Goal: Find specific page/section: Find specific page/section

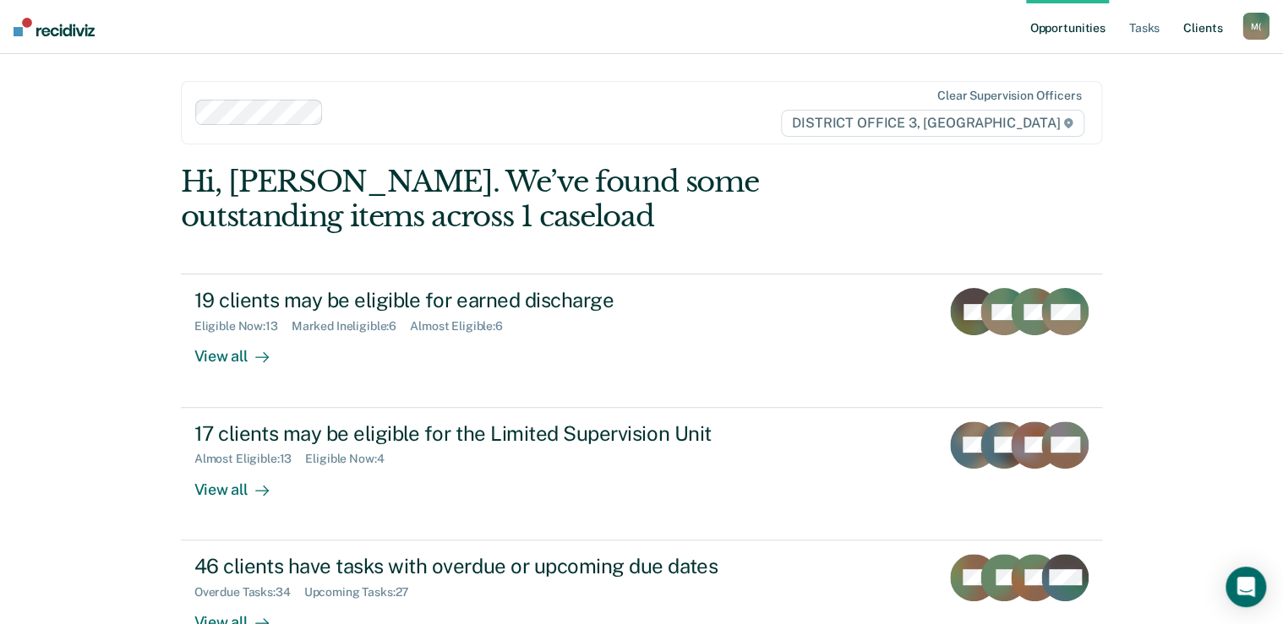
click at [1208, 32] on link "Client s" at bounding box center [1203, 27] width 46 height 54
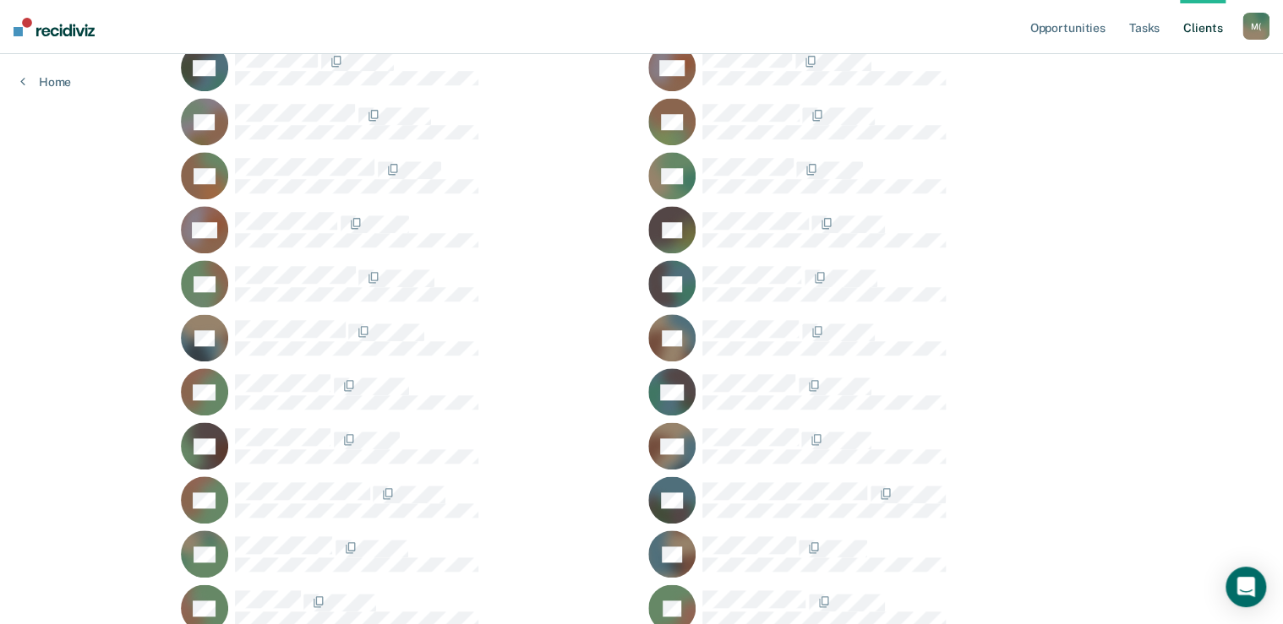
scroll to position [676, 0]
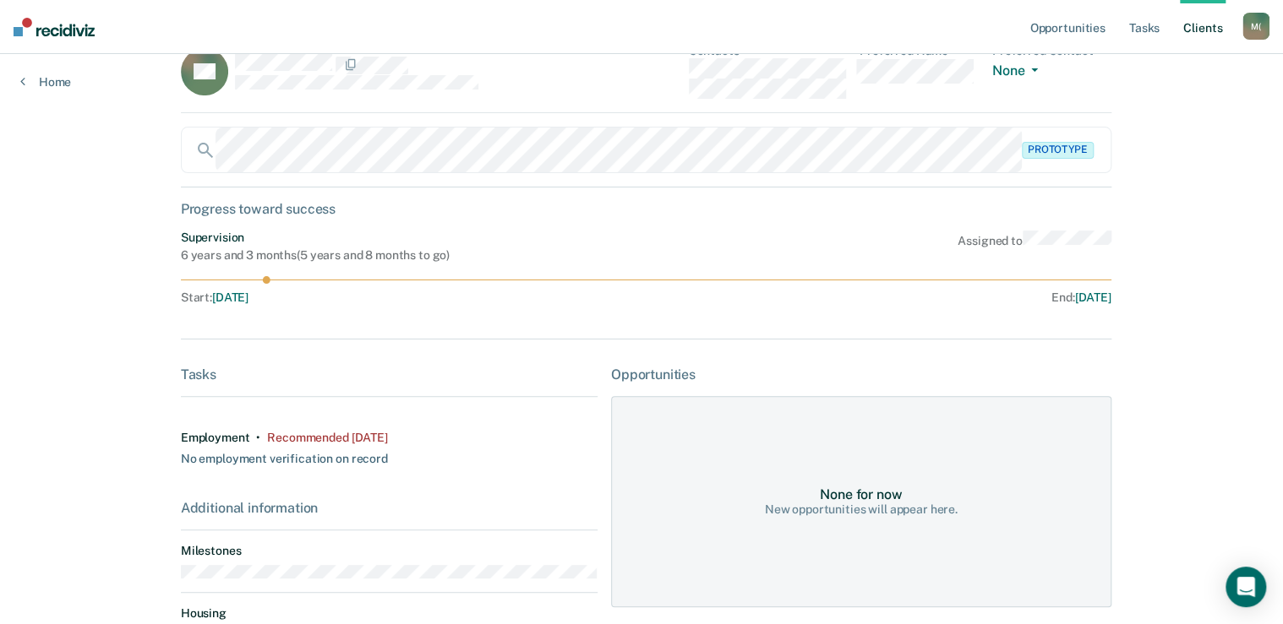
scroll to position [37, 0]
click at [1140, 25] on link "Tasks" at bounding box center [1144, 27] width 37 height 54
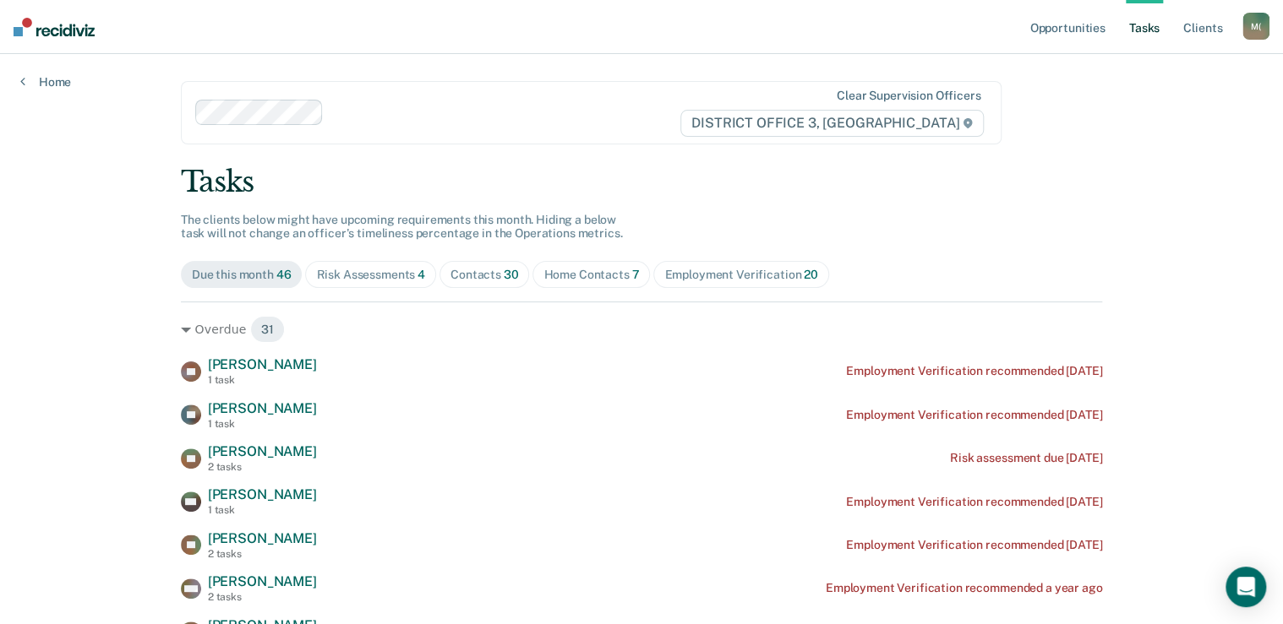
click at [408, 276] on div "Risk Assessments 4" at bounding box center [370, 275] width 109 height 14
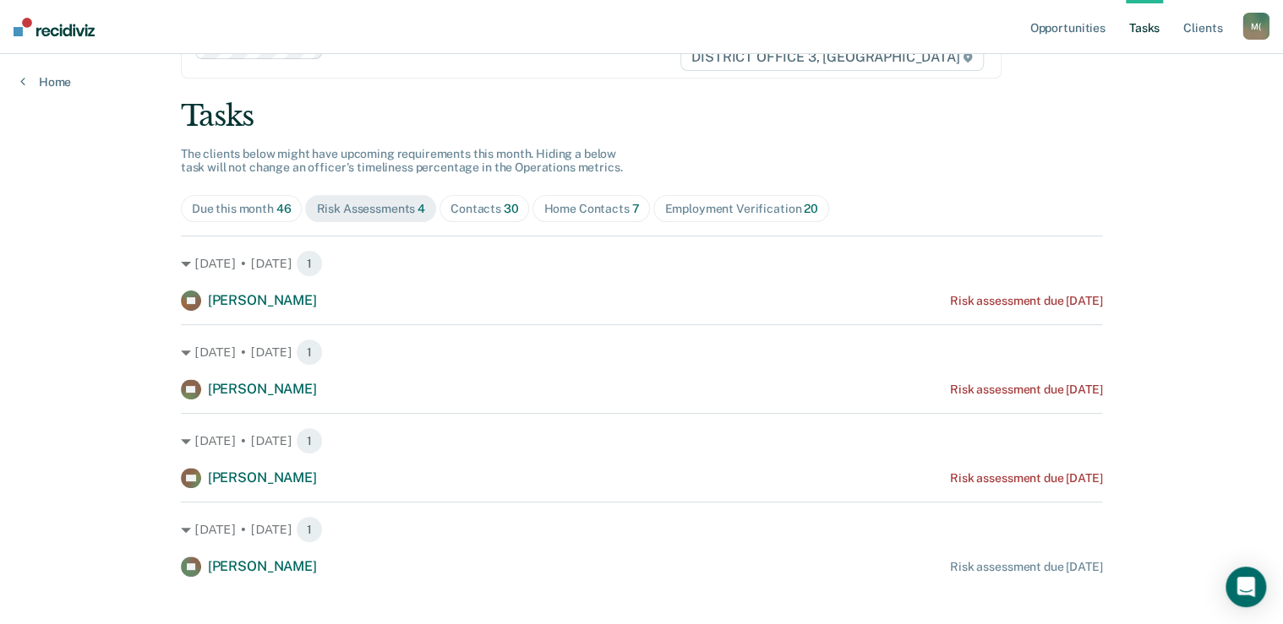
scroll to position [85, 0]
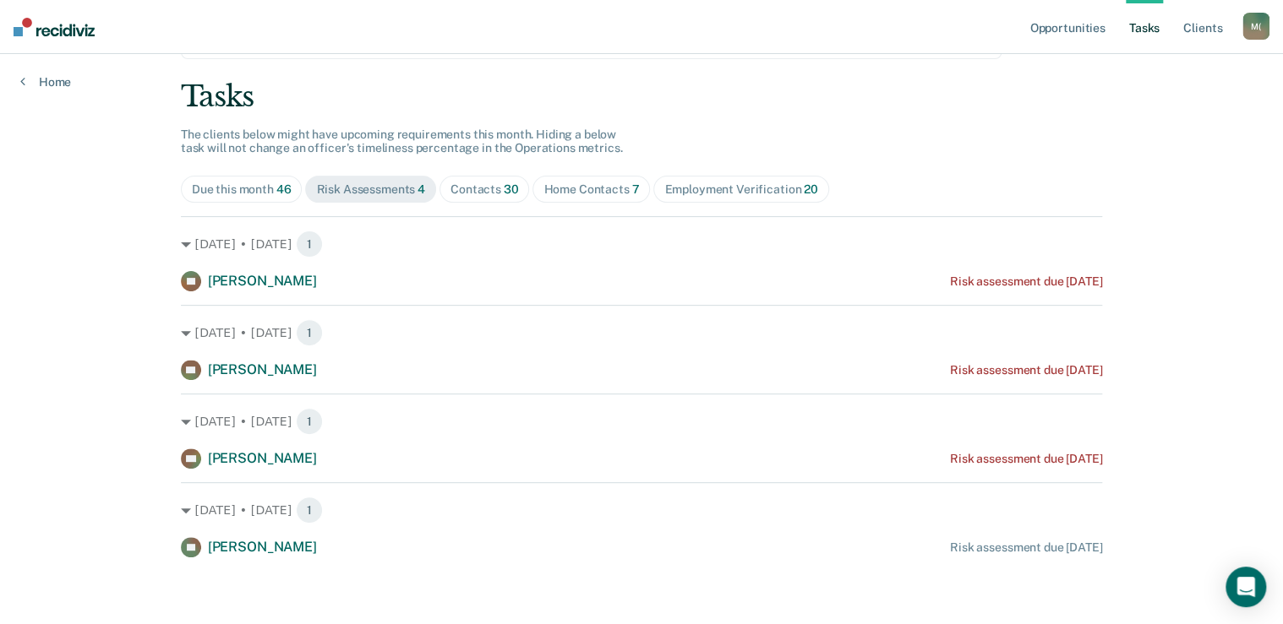
click at [473, 184] on div "Contacts 30" at bounding box center [484, 190] width 68 height 14
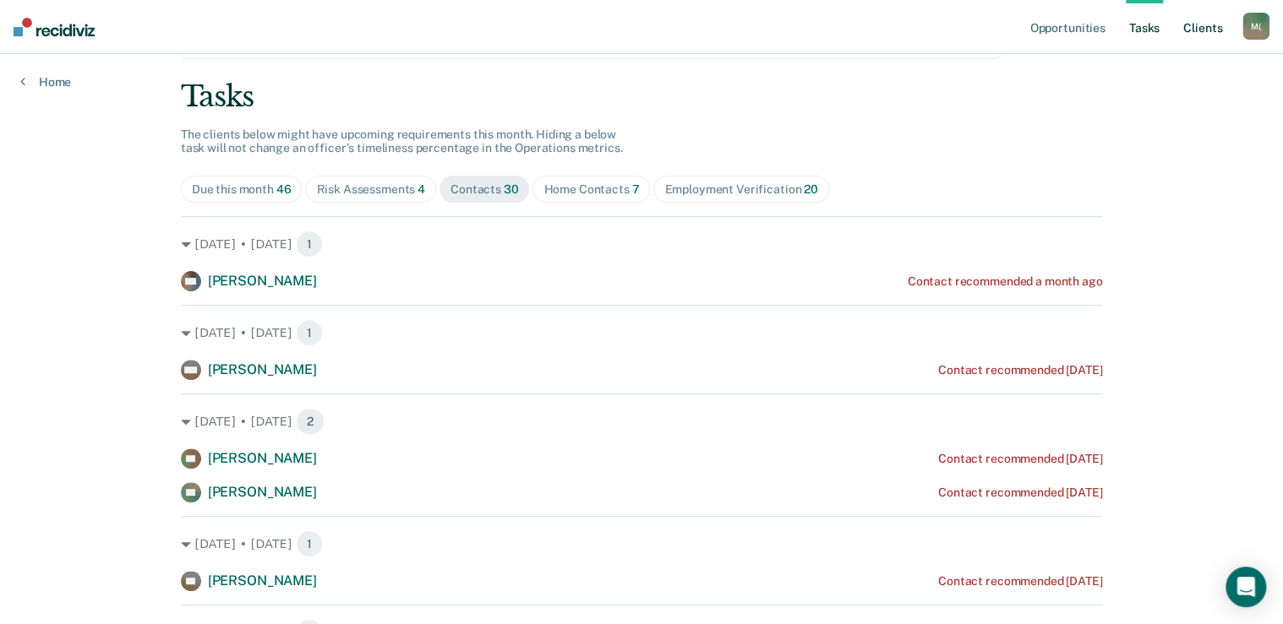
click at [1213, 24] on link "Client s" at bounding box center [1203, 27] width 46 height 54
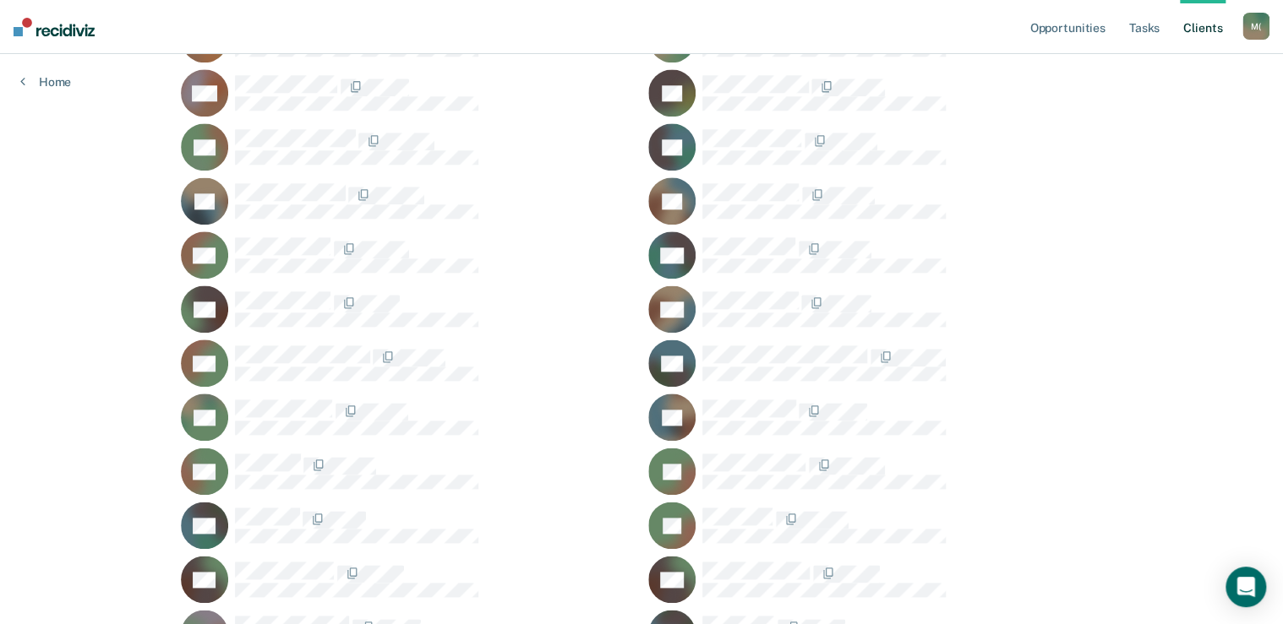
scroll to position [811, 0]
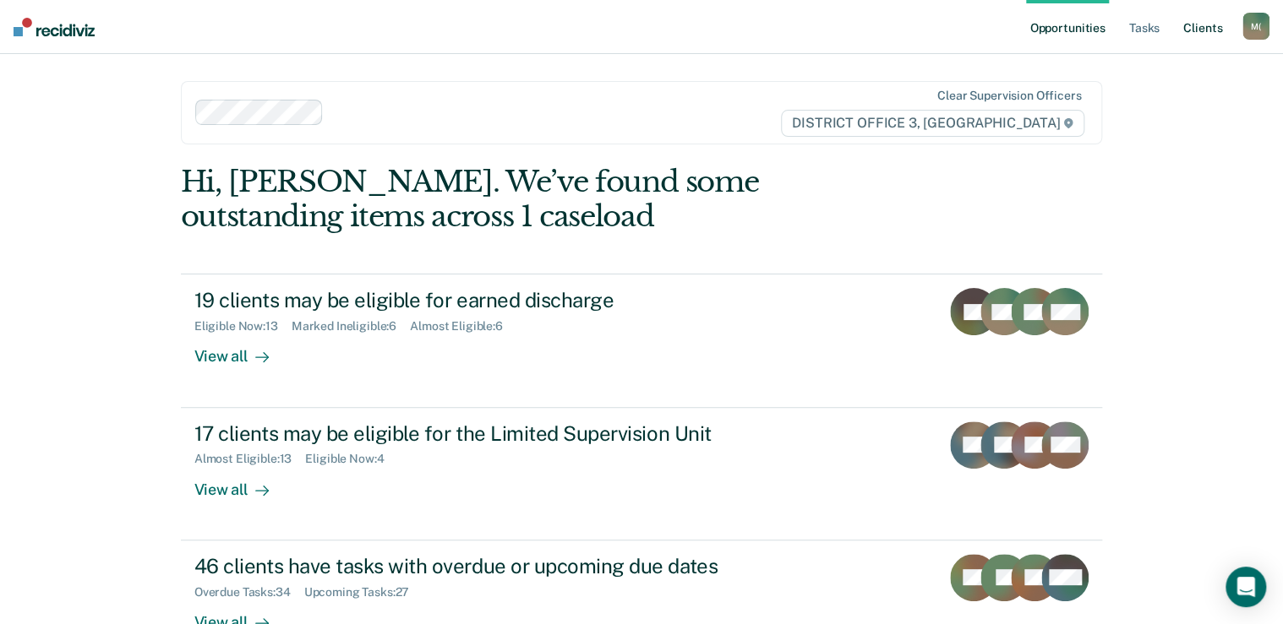
click at [1198, 31] on link "Client s" at bounding box center [1203, 27] width 46 height 54
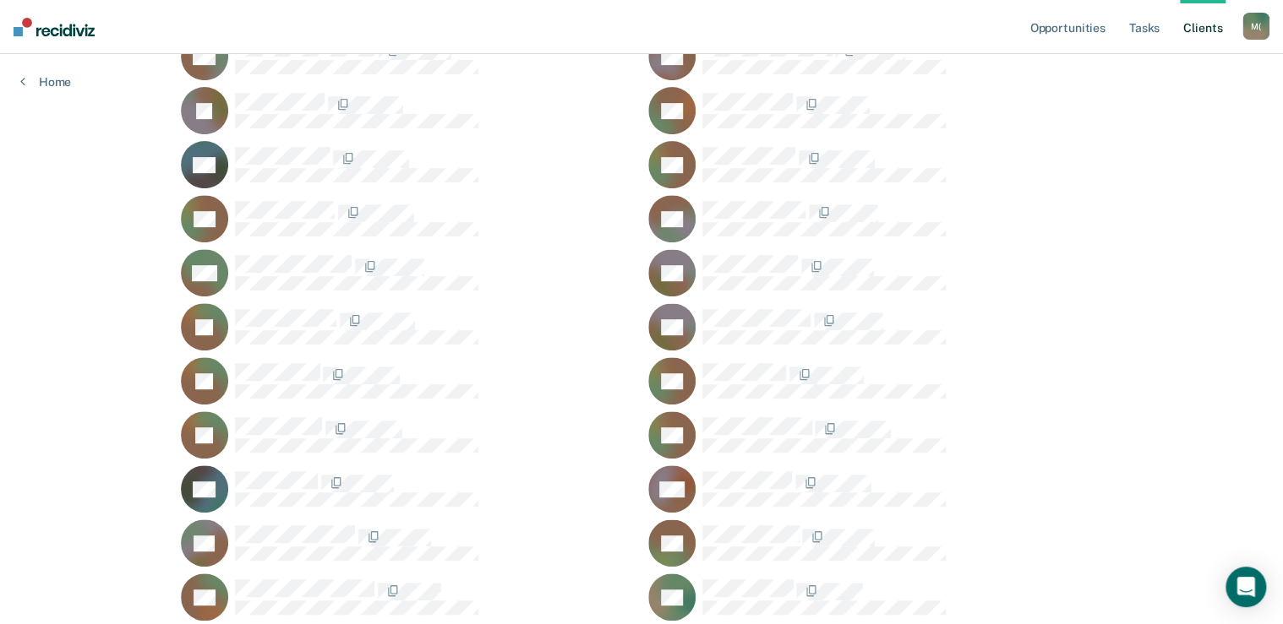
scroll to position [203, 0]
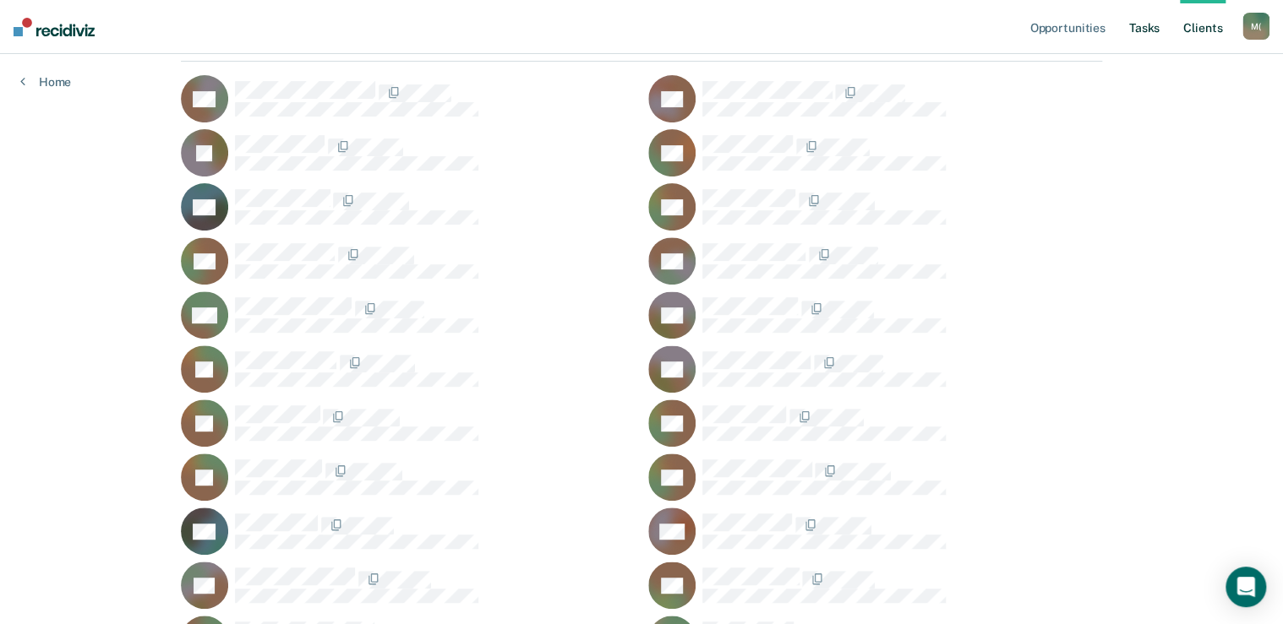
click at [1126, 30] on link "Tasks" at bounding box center [1144, 27] width 37 height 54
